Goal: Obtain resource: Obtain resource

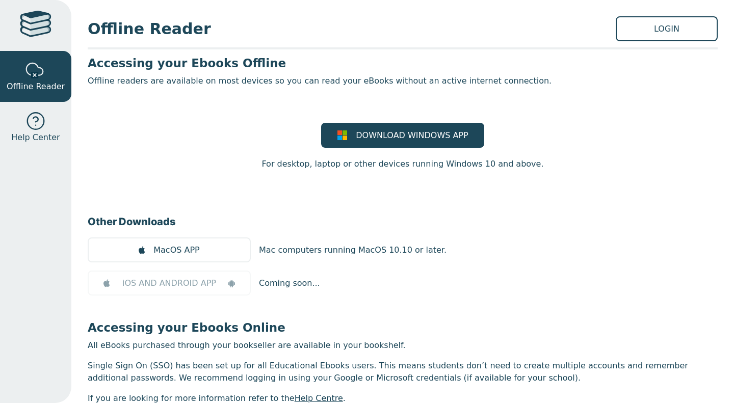
click at [37, 18] on div at bounding box center [36, 26] width 32 height 30
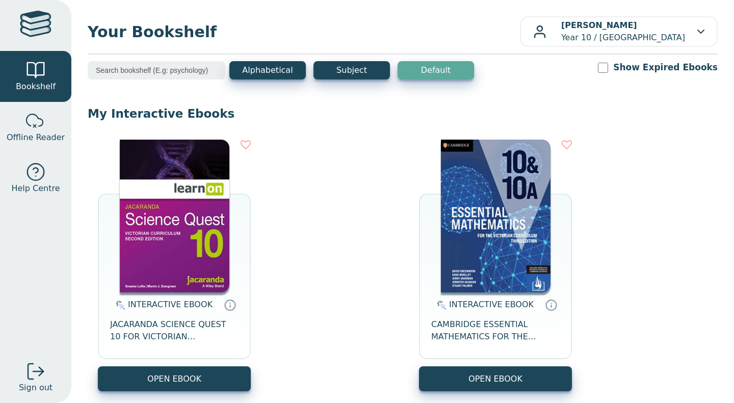
click at [135, 387] on button "OPEN EBOOK" at bounding box center [174, 379] width 153 height 25
